Goal: Ask a question

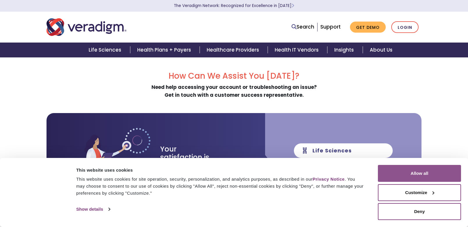
click at [422, 164] on div "Consent Details [#IABV2SETTINGS#] About This website uses cookies This website …" at bounding box center [234, 192] width 468 height 69
click at [428, 175] on button "Allow all" at bounding box center [419, 173] width 83 height 17
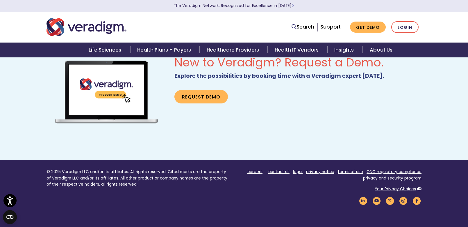
scroll to position [349, 0]
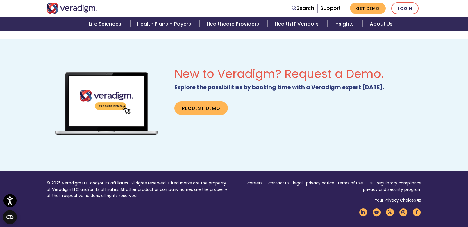
scroll to position [349, 0]
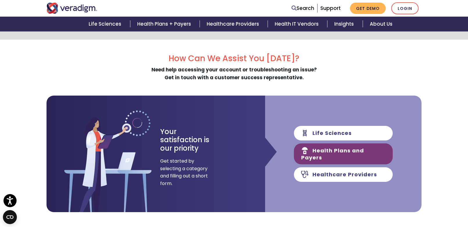
scroll to position [58, 0]
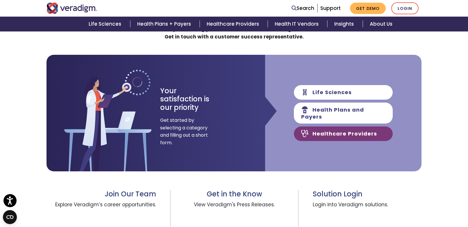
click at [346, 128] on link "Healthcare Providers" at bounding box center [343, 133] width 99 height 15
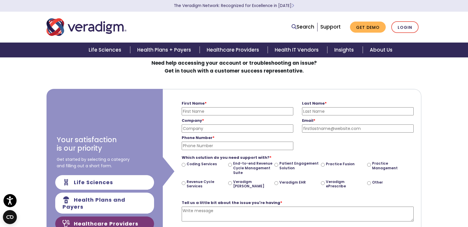
scroll to position [19, 0]
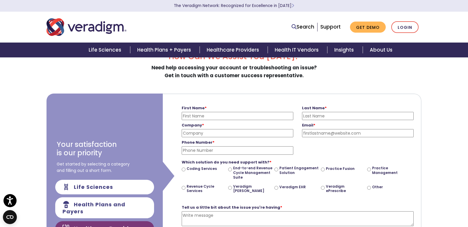
click at [285, 91] on div "How Can We Assist You Today? Need help accessing your account or troubleshootin…" at bounding box center [234, 167] width 375 height 231
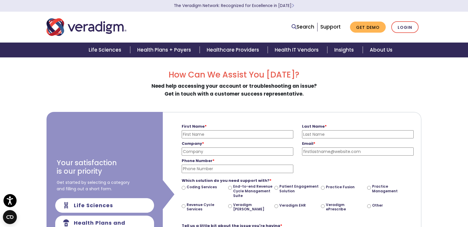
scroll to position [0, 0]
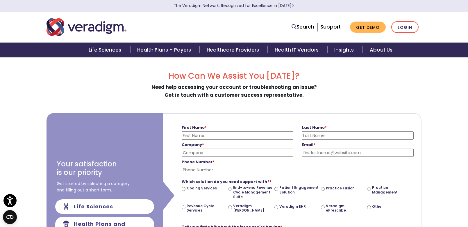
click at [326, 208] on label "Veradigm ePrescribe" at bounding box center [345, 207] width 39 height 9
click at [325, 208] on input "Veradigm ePrescribe" at bounding box center [323, 207] width 4 height 4
radio input "true"
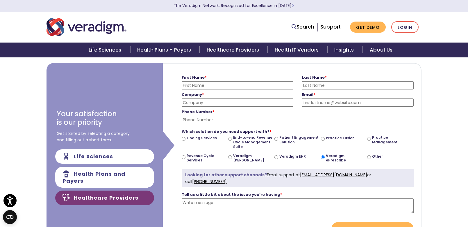
scroll to position [58, 0]
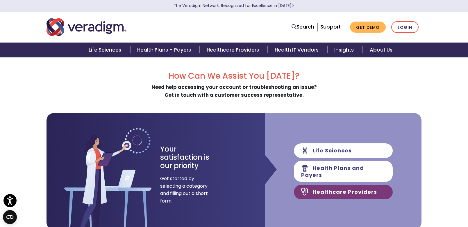
click at [335, 188] on link "Healthcare Providers" at bounding box center [343, 191] width 99 height 15
